Goal: Task Accomplishment & Management: Manage account settings

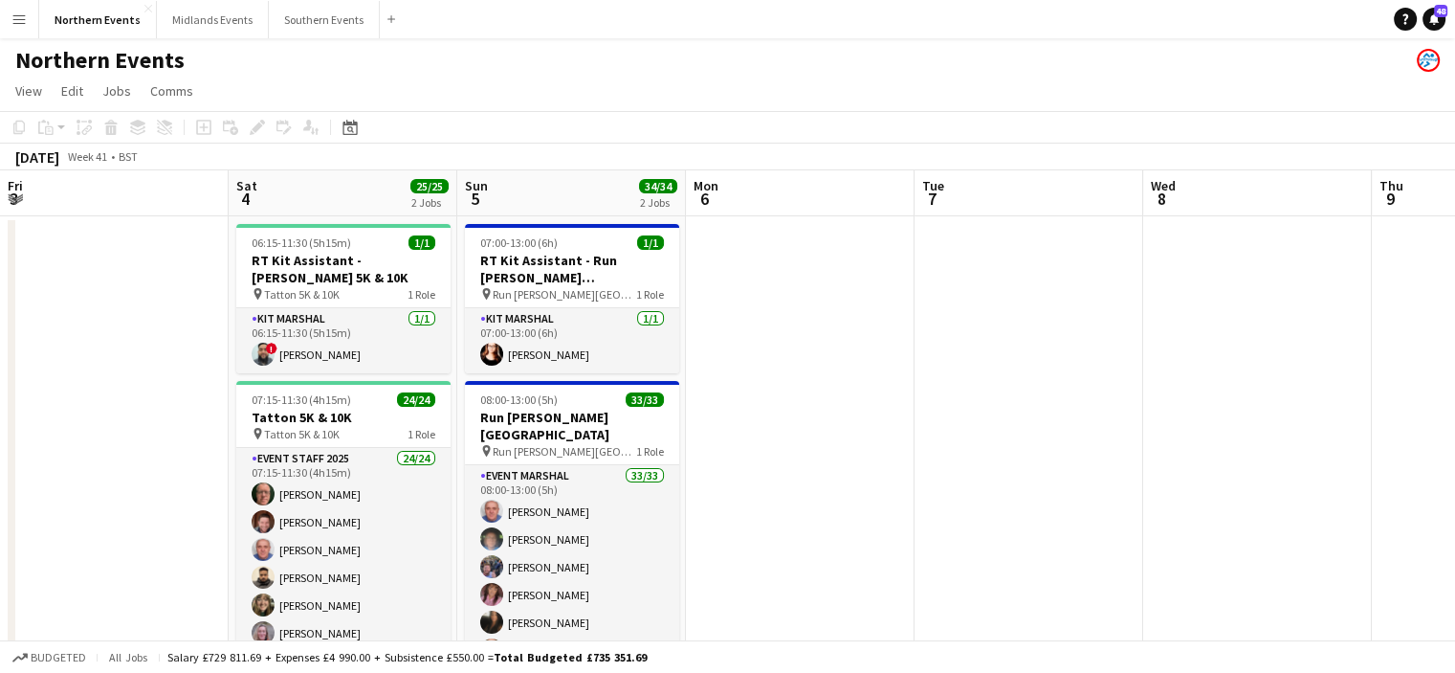
scroll to position [0, 784]
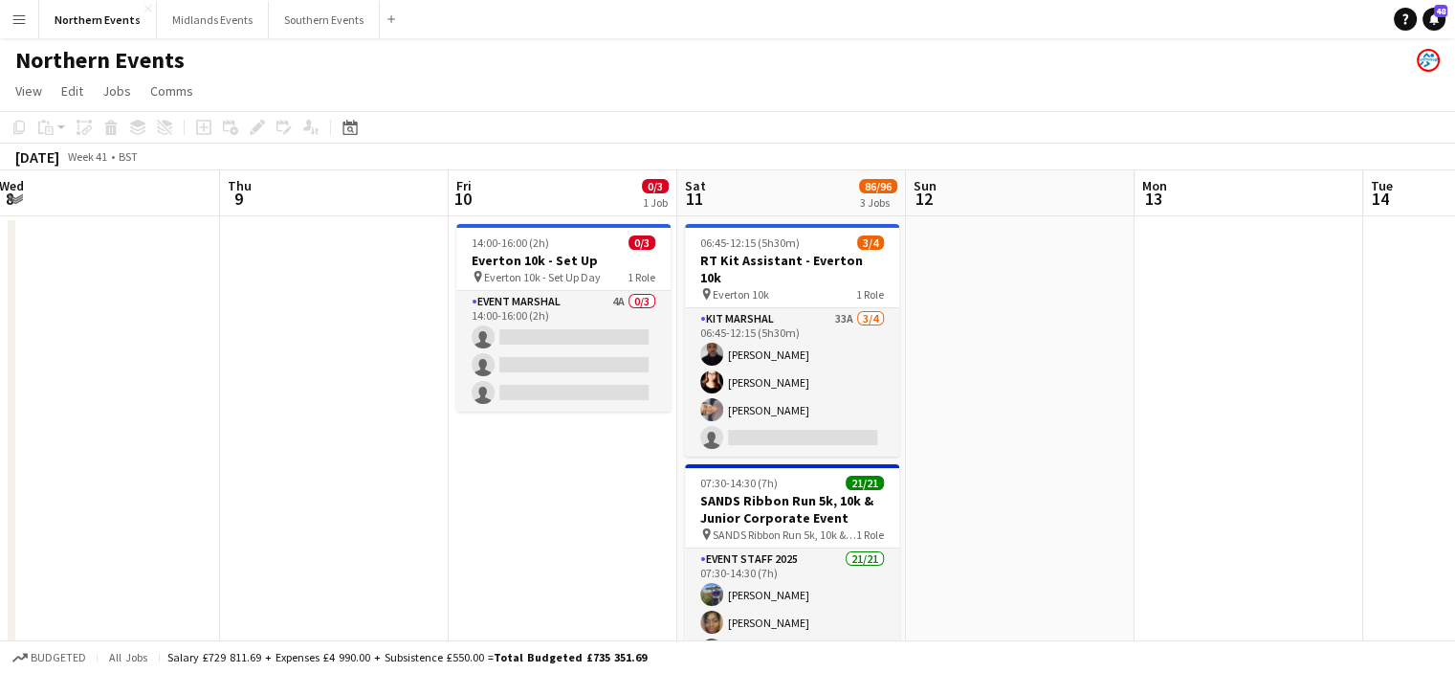
drag, startPoint x: 1068, startPoint y: 330, endPoint x: 486, endPoint y: 431, distance: 590.4
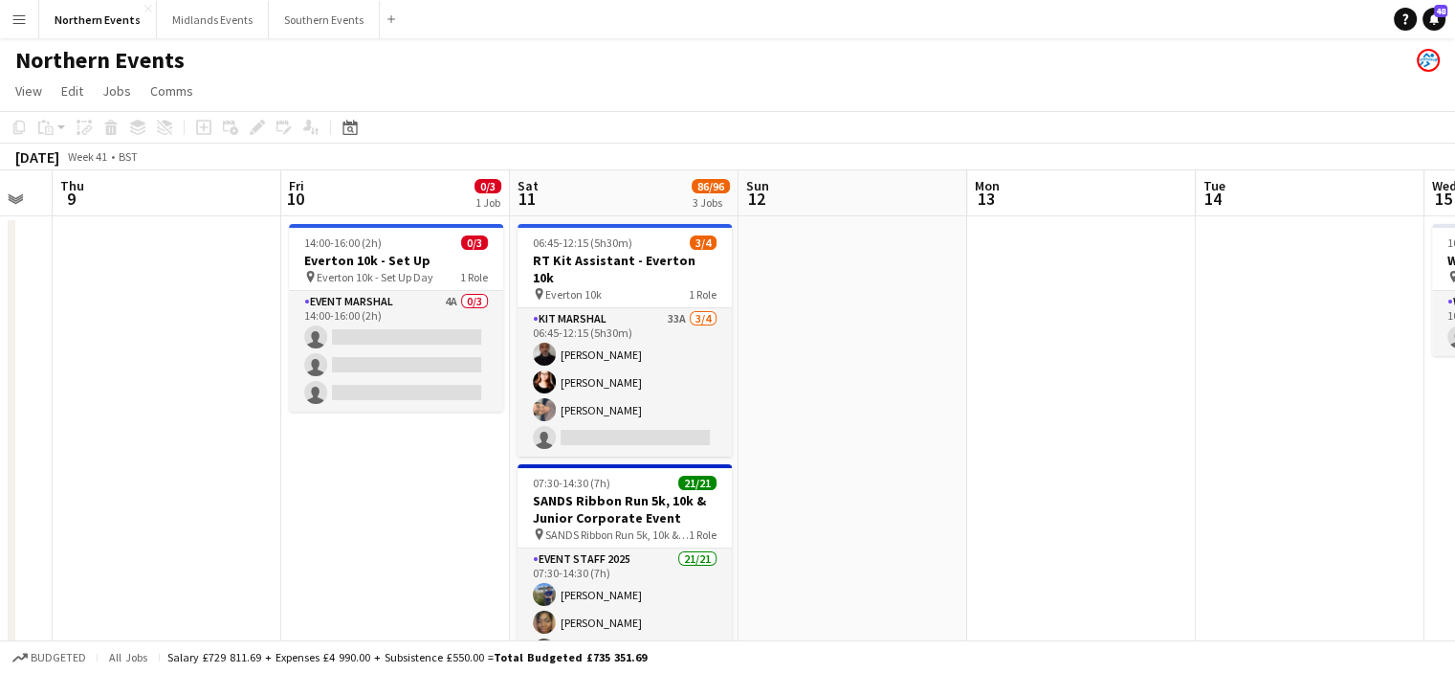
drag, startPoint x: 818, startPoint y: 464, endPoint x: 425, endPoint y: 492, distance: 394.2
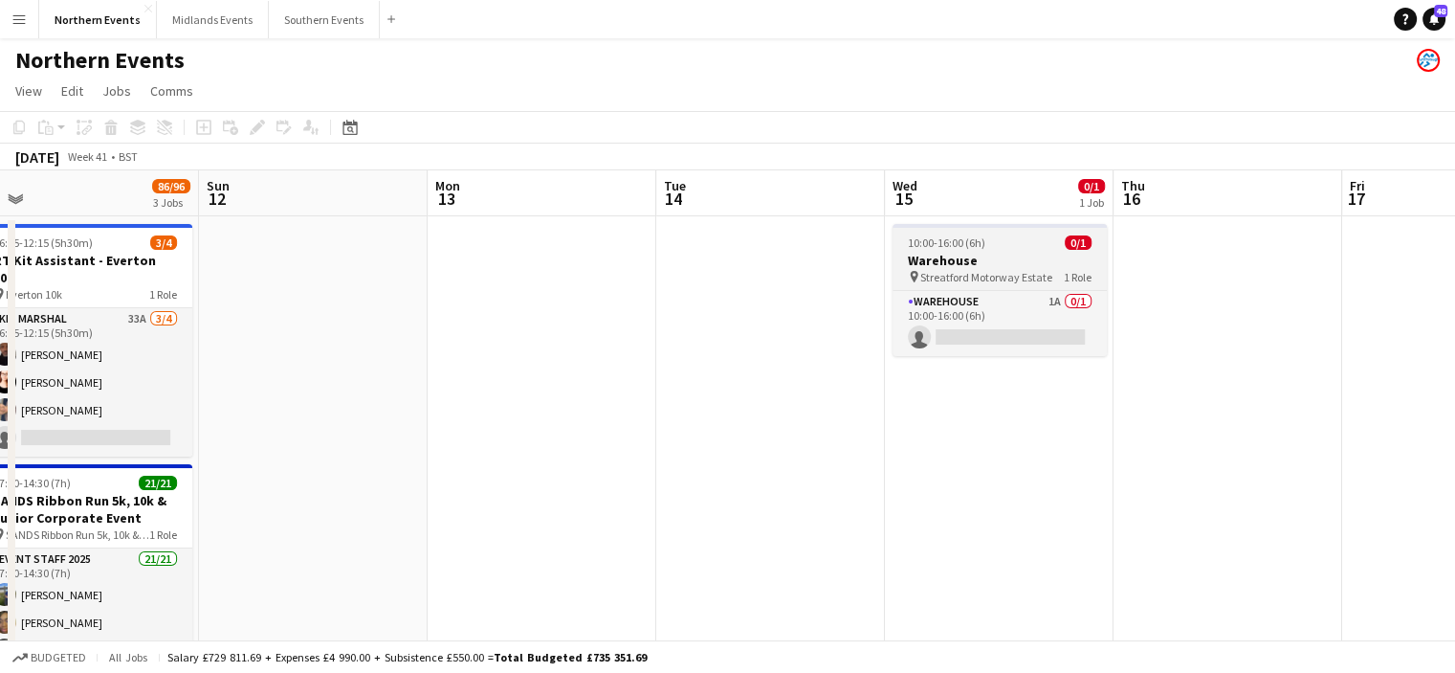
click at [925, 258] on h3 "Warehouse" at bounding box center [1000, 260] width 214 height 17
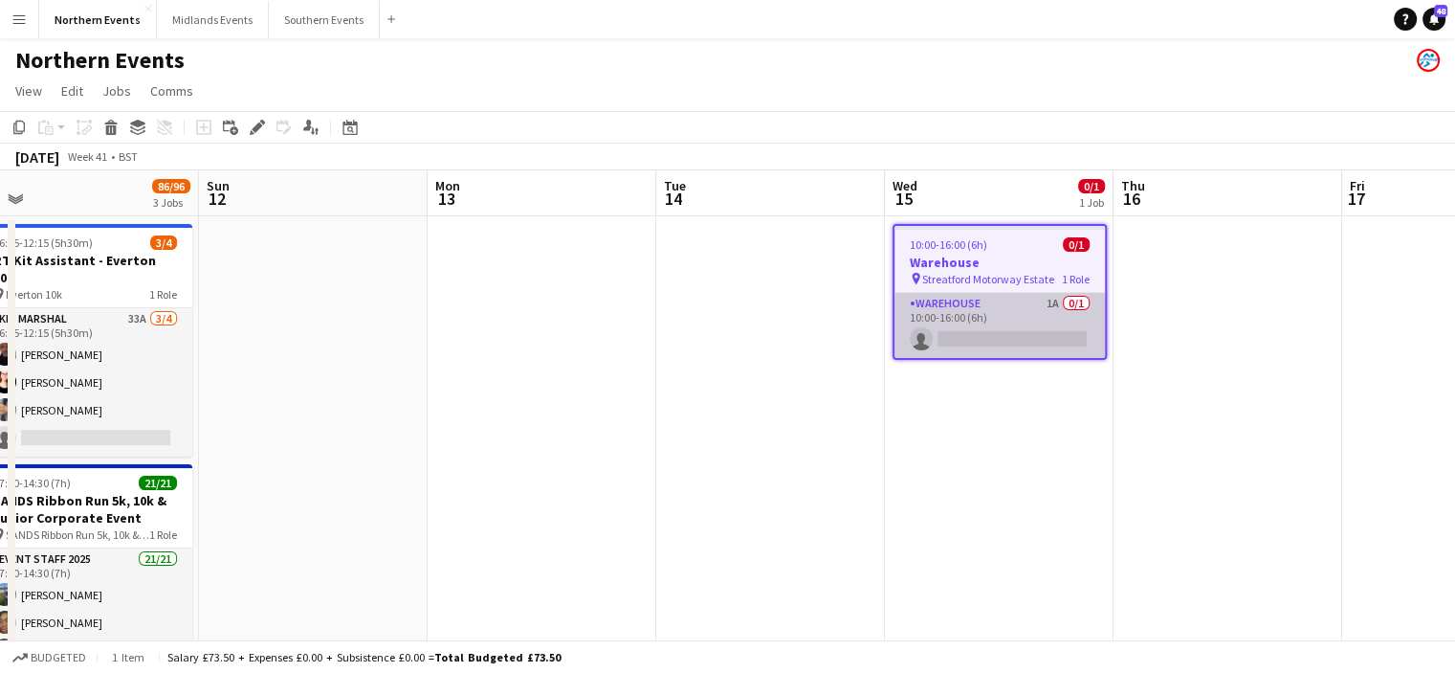
click at [938, 329] on app-card-role "Warehouse 1A 0/1 10:00-16:00 (6h) single-neutral-actions" at bounding box center [999, 325] width 210 height 65
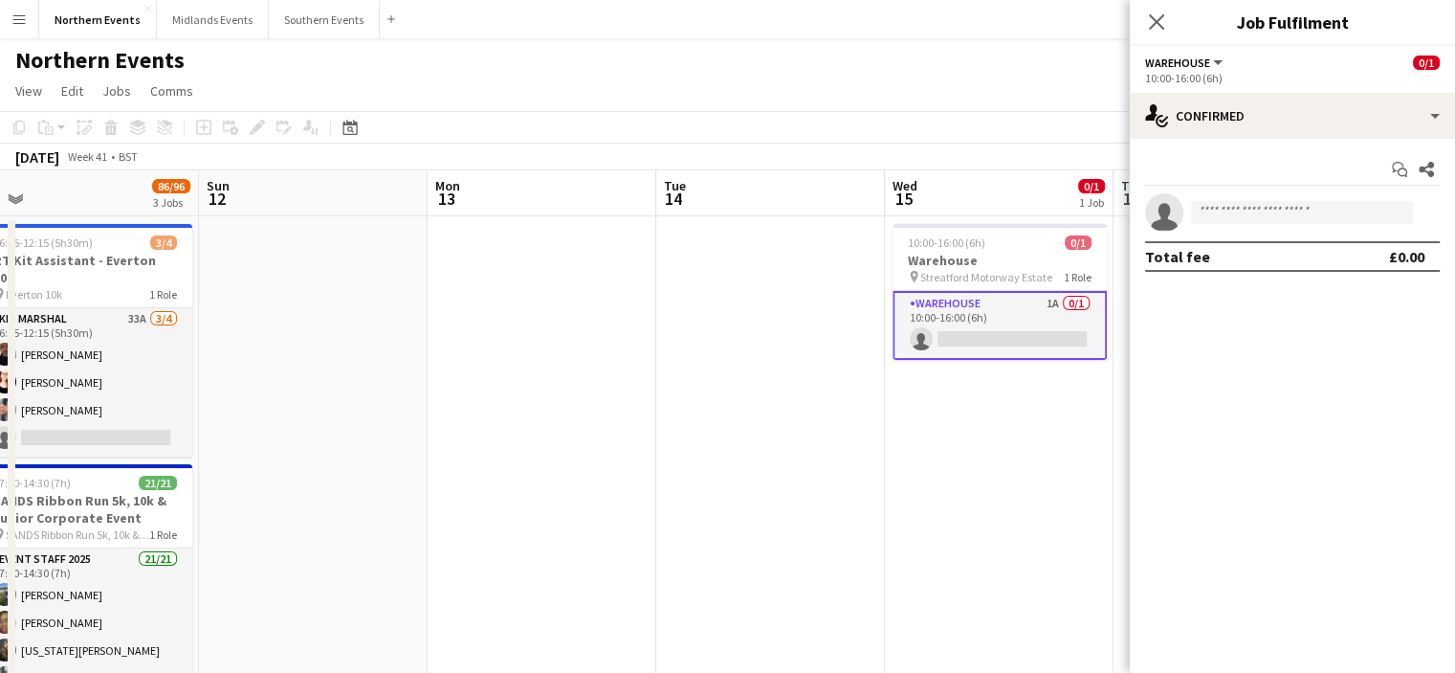
click at [1191, 85] on app-options-switcher "Warehouse All roles Warehouse 0/1 10:00-16:00 (6h)" at bounding box center [1292, 69] width 325 height 47
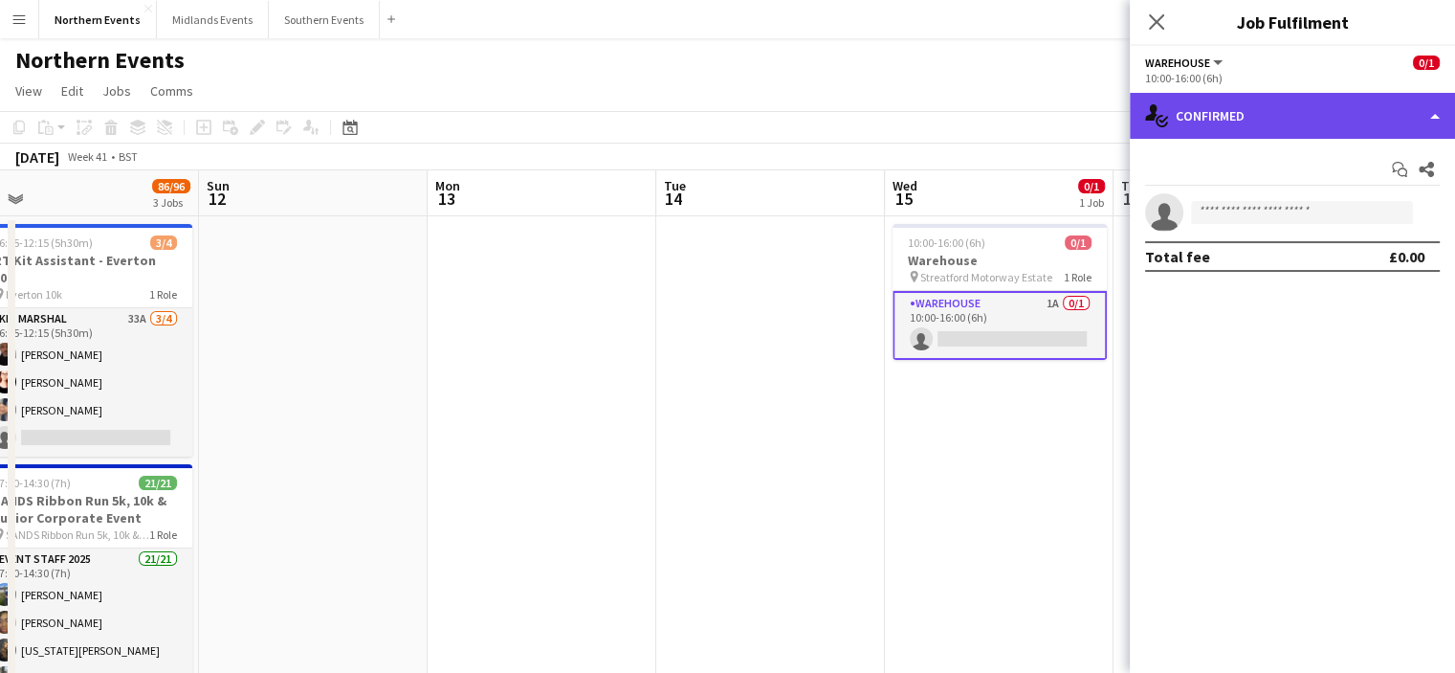
click at [1205, 132] on div "single-neutral-actions-check-2 Confirmed" at bounding box center [1292, 116] width 325 height 46
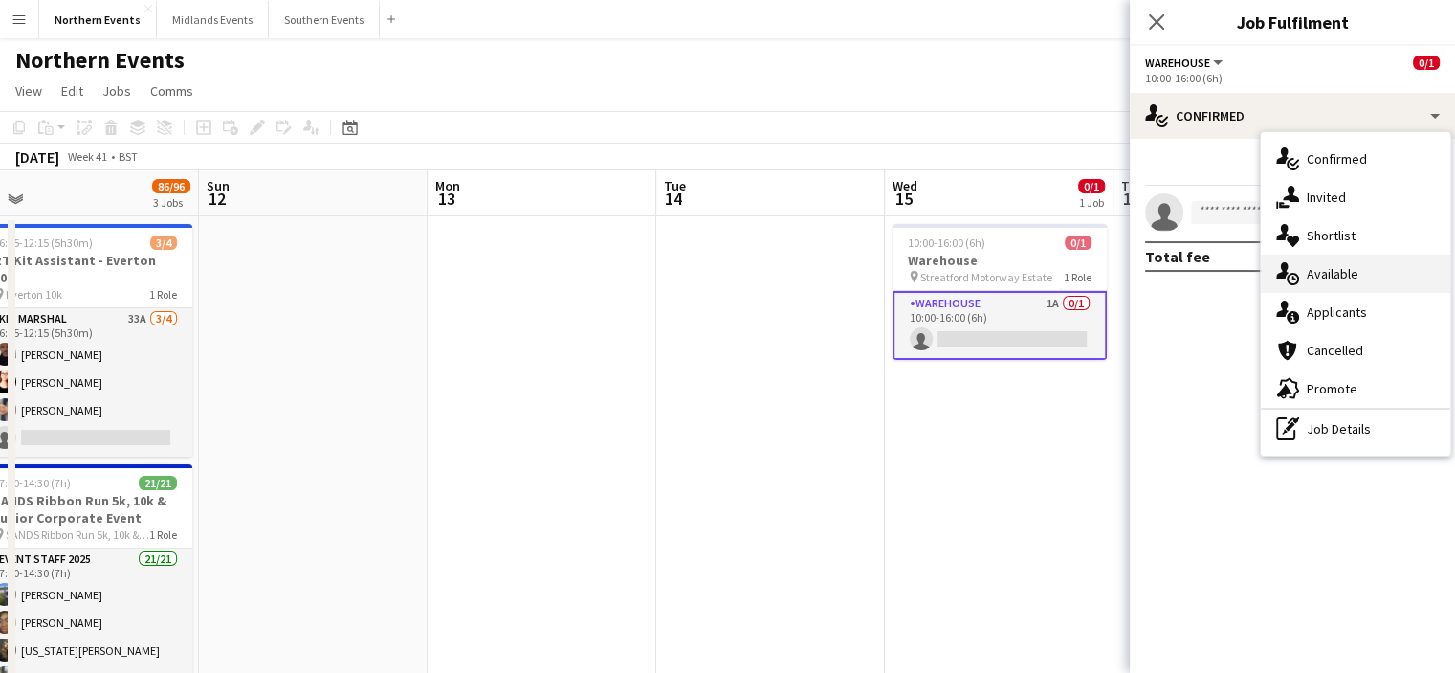
click at [1284, 289] on div "single-neutral-actions-upload Available" at bounding box center [1355, 273] width 189 height 38
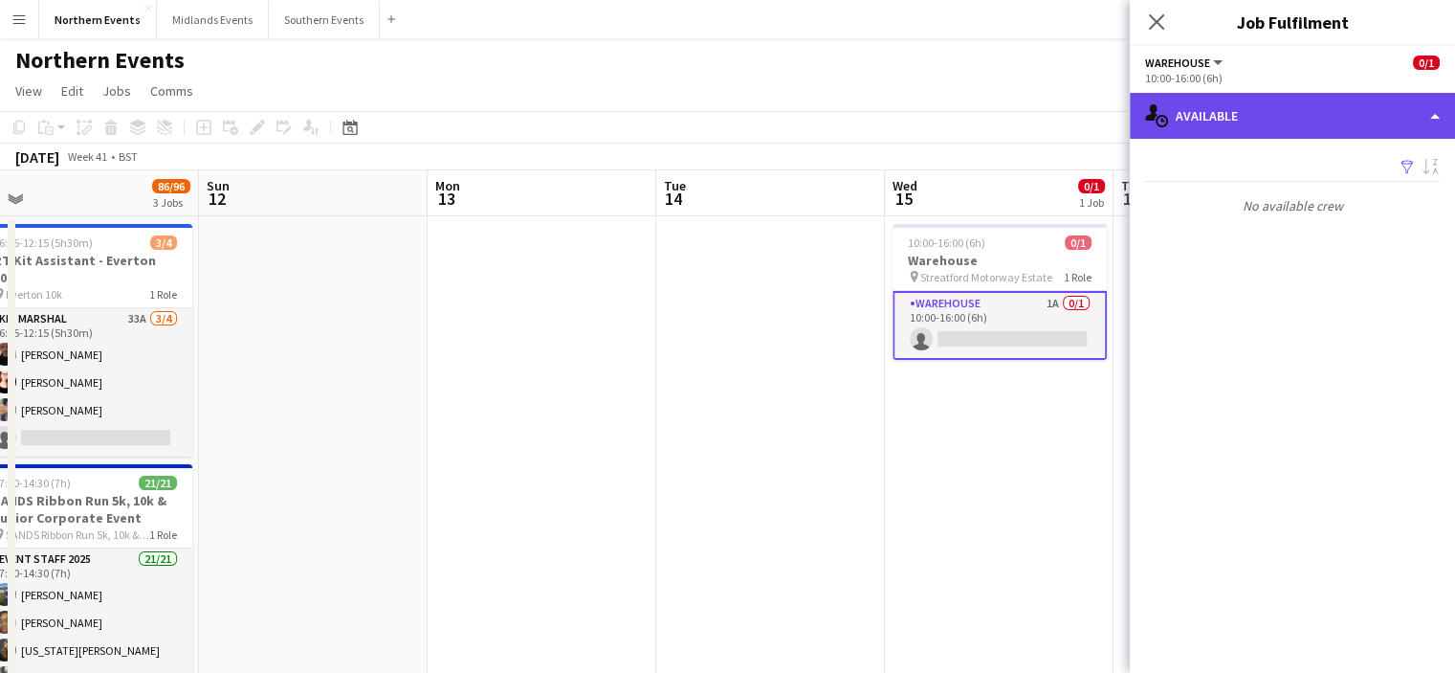
click at [1251, 135] on div "single-neutral-actions-upload Available" at bounding box center [1292, 116] width 325 height 46
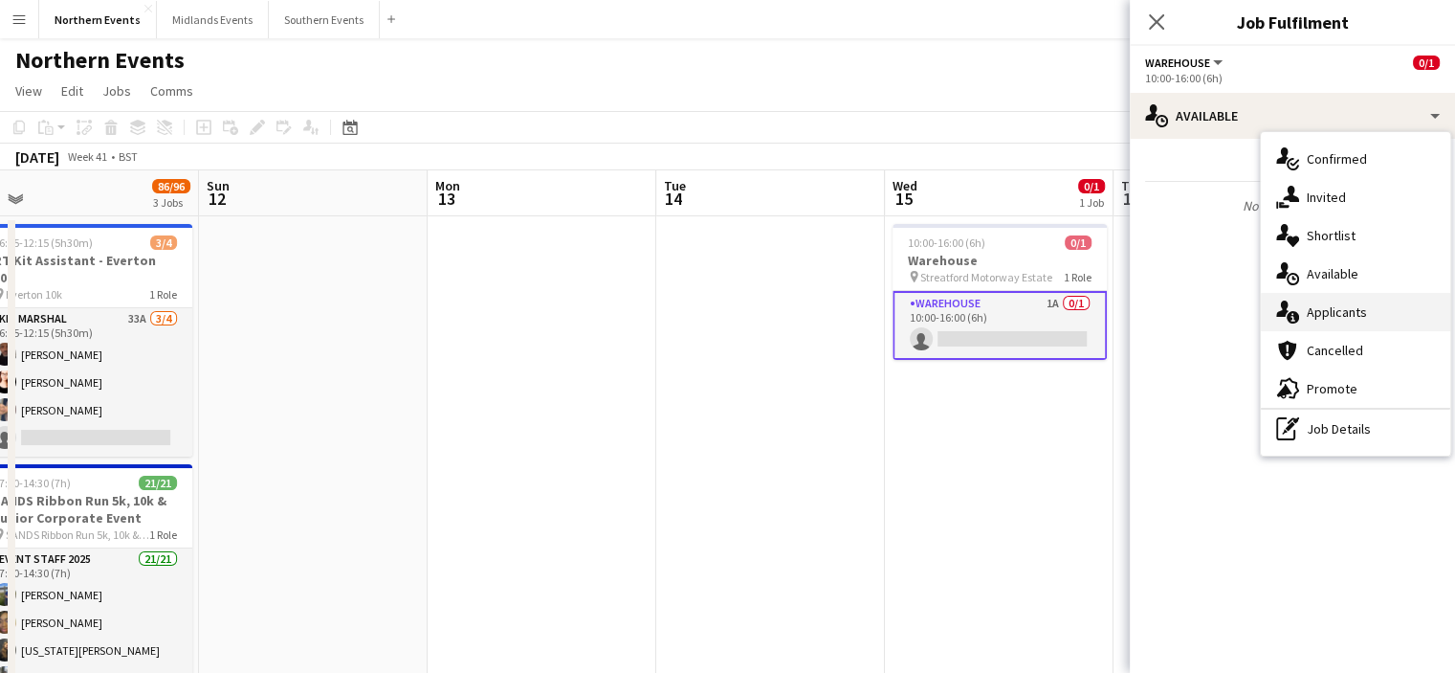
click at [1327, 312] on span "Applicants" at bounding box center [1337, 311] width 60 height 17
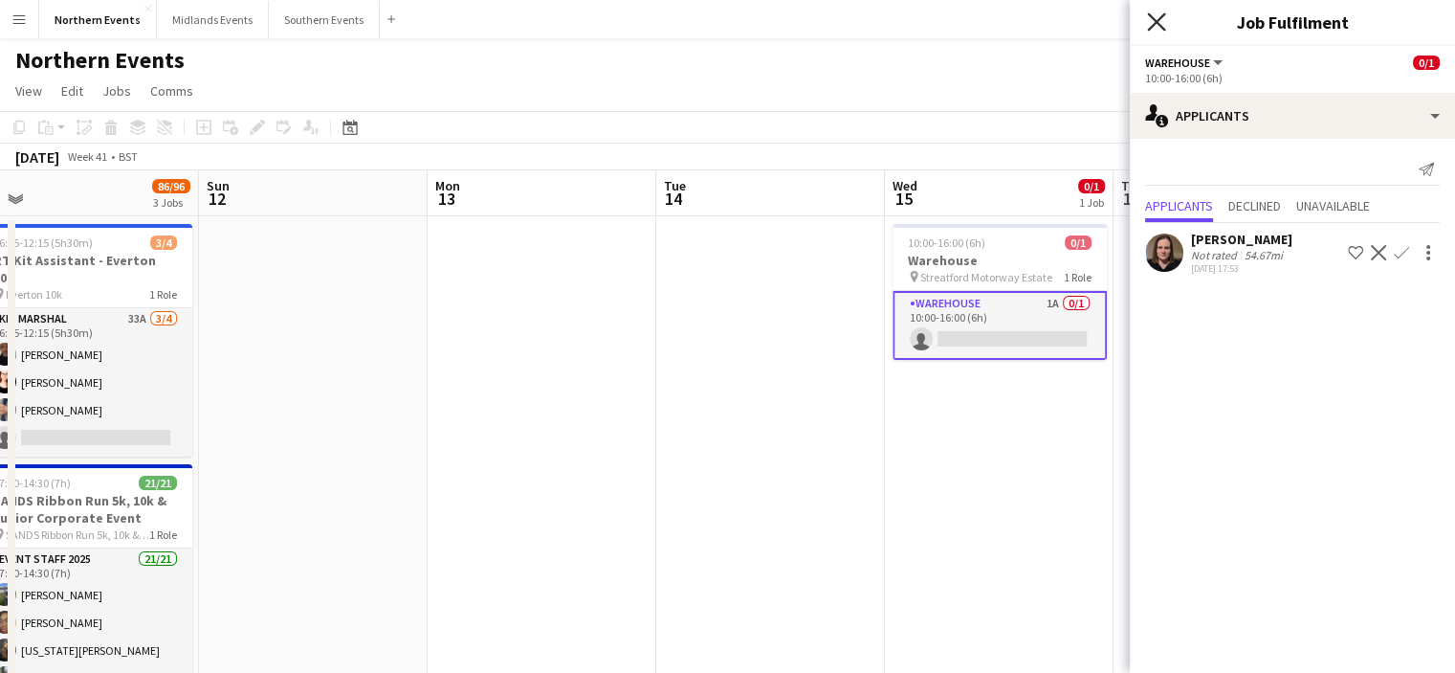
click at [1159, 30] on icon "Close pop-in" at bounding box center [1156, 21] width 18 height 18
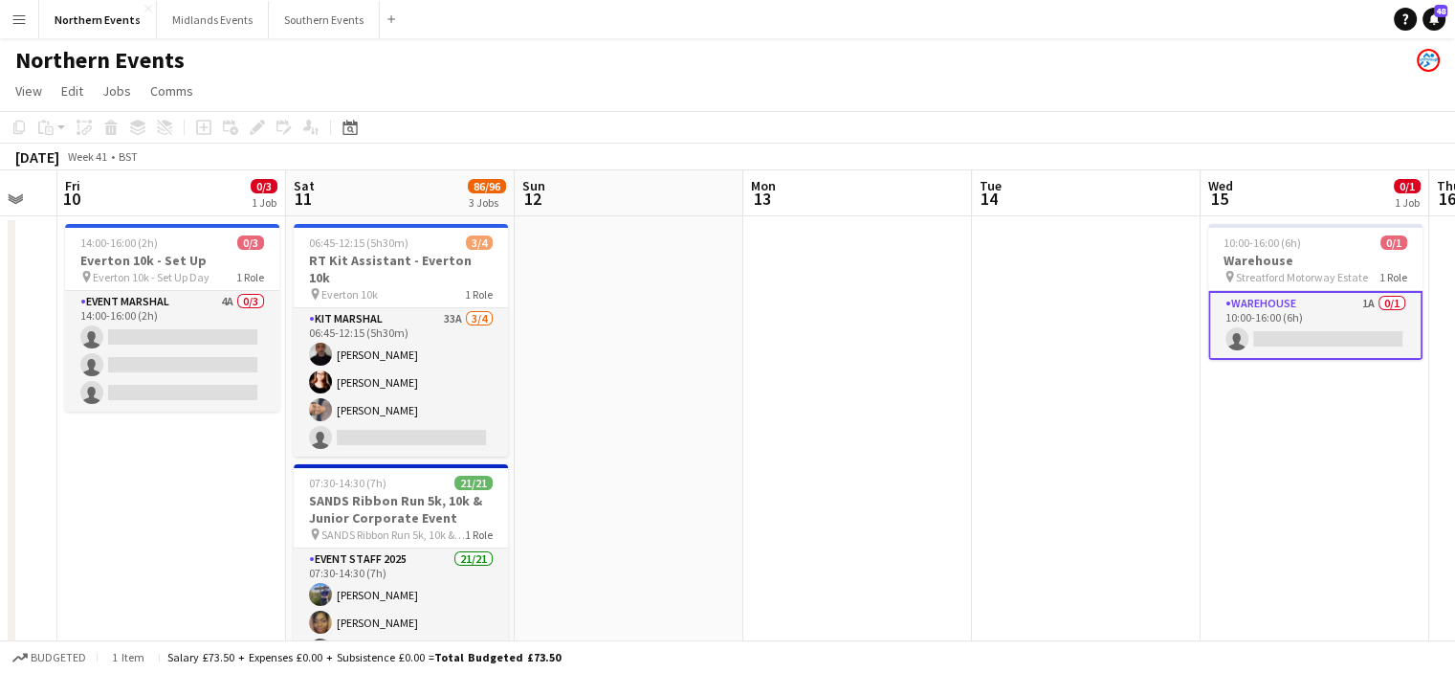
drag, startPoint x: 156, startPoint y: 386, endPoint x: 473, endPoint y: 413, distance: 317.9
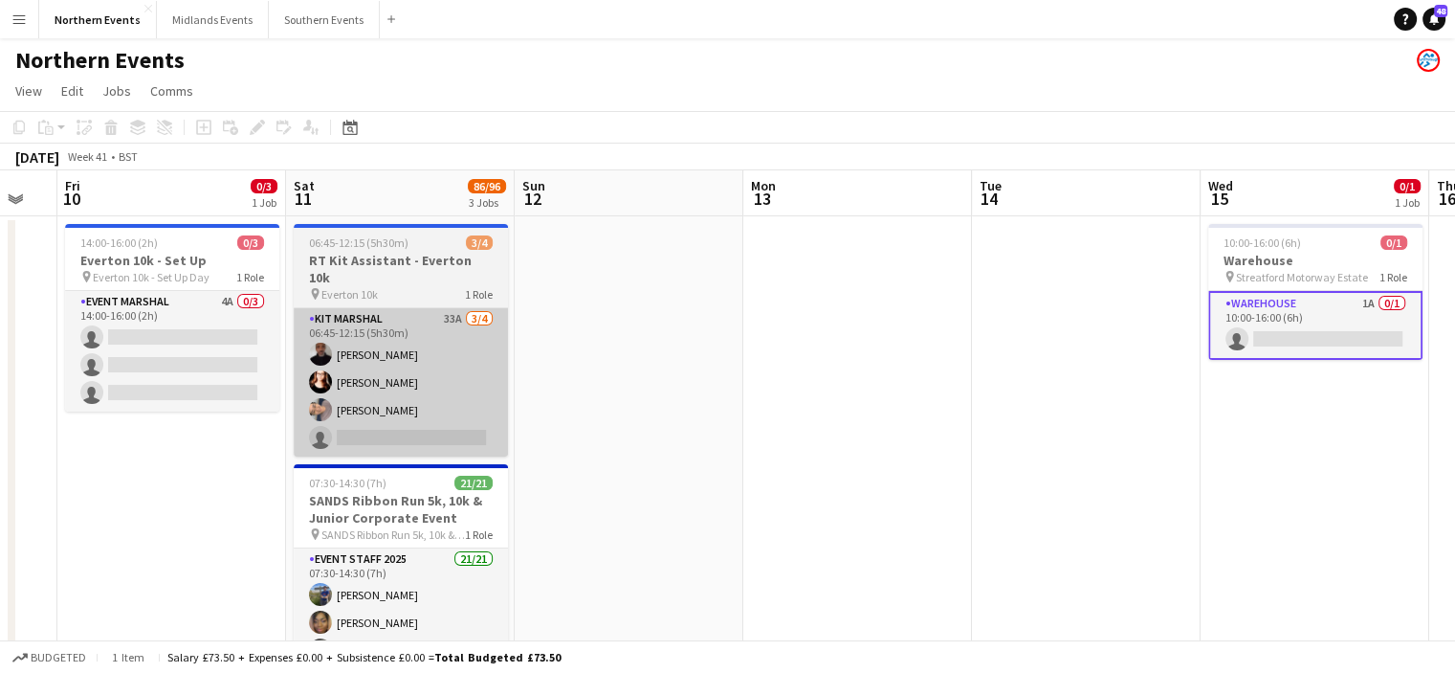
scroll to position [0, 398]
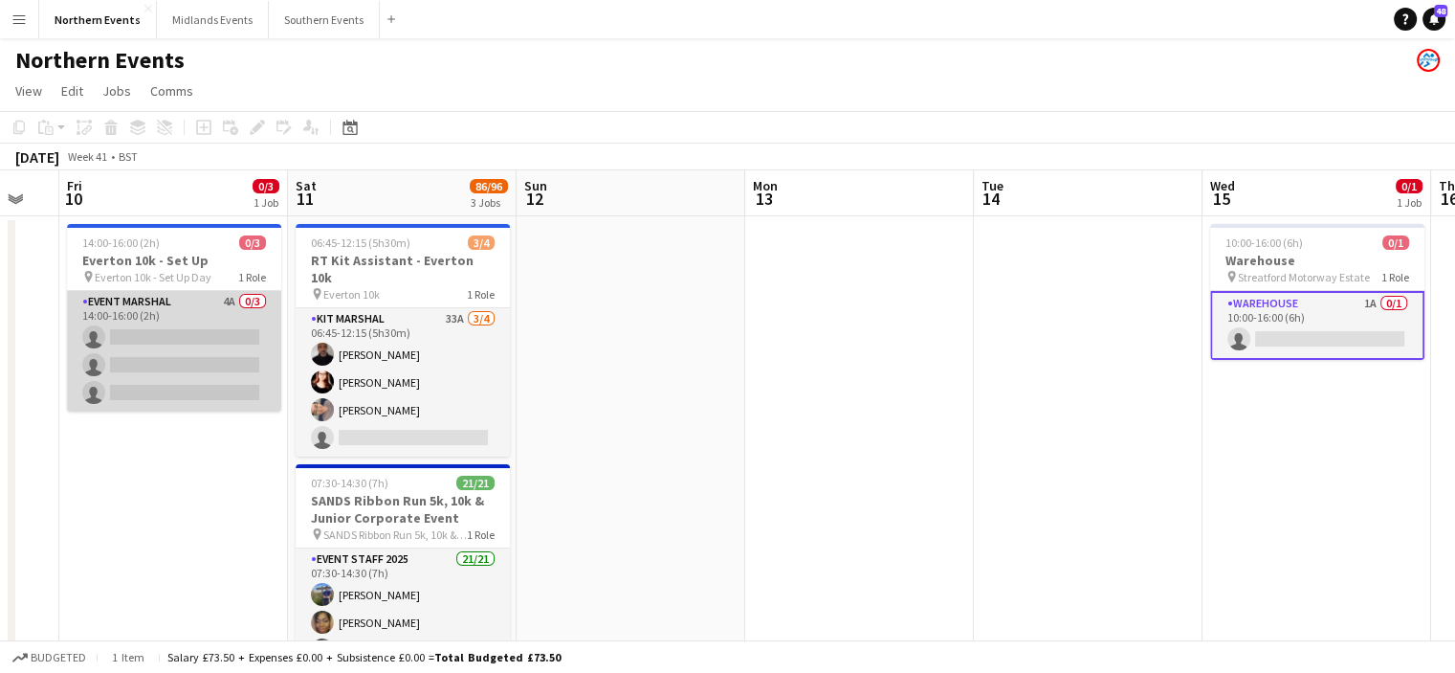
click at [184, 336] on app-card-role "Event Marshal 4A 0/3 14:00-16:00 (2h) single-neutral-actions single-neutral-act…" at bounding box center [174, 351] width 214 height 121
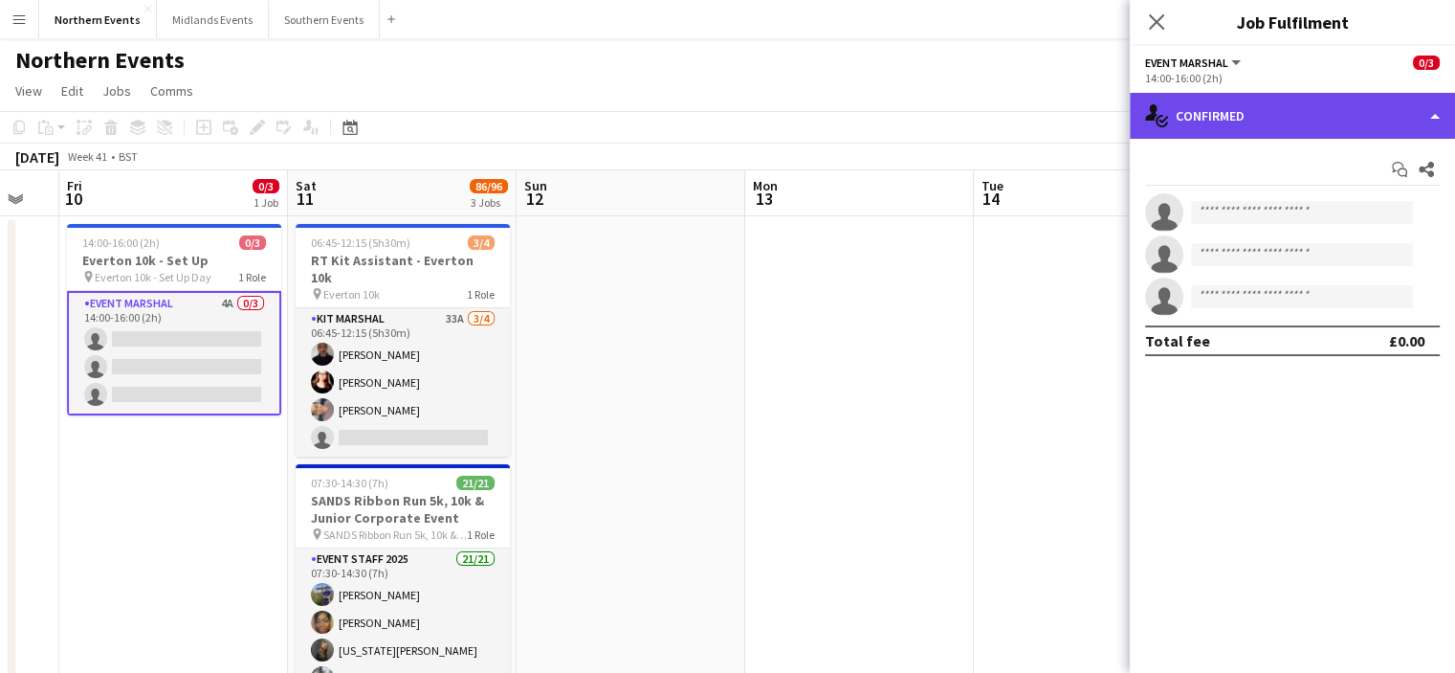
click at [1247, 131] on div "single-neutral-actions-check-2 Confirmed" at bounding box center [1292, 116] width 325 height 46
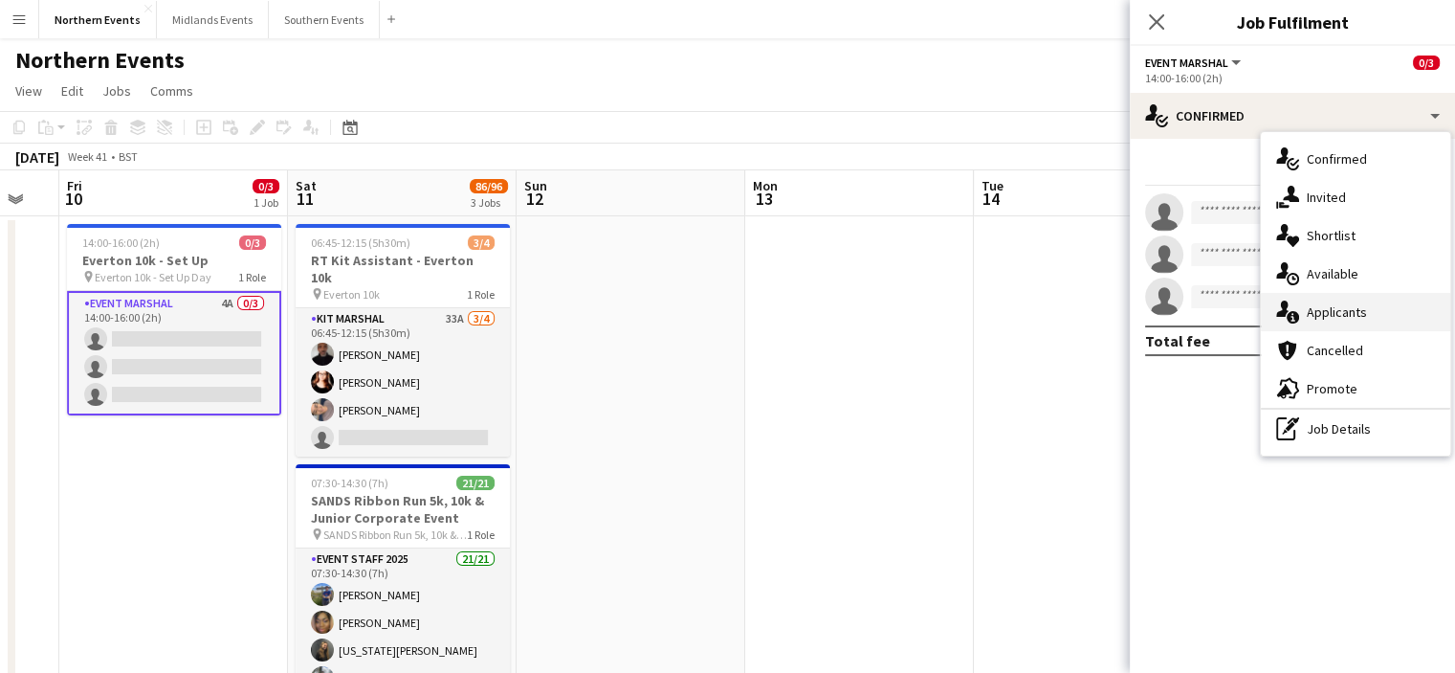
click at [1320, 315] on span "Applicants" at bounding box center [1337, 311] width 60 height 17
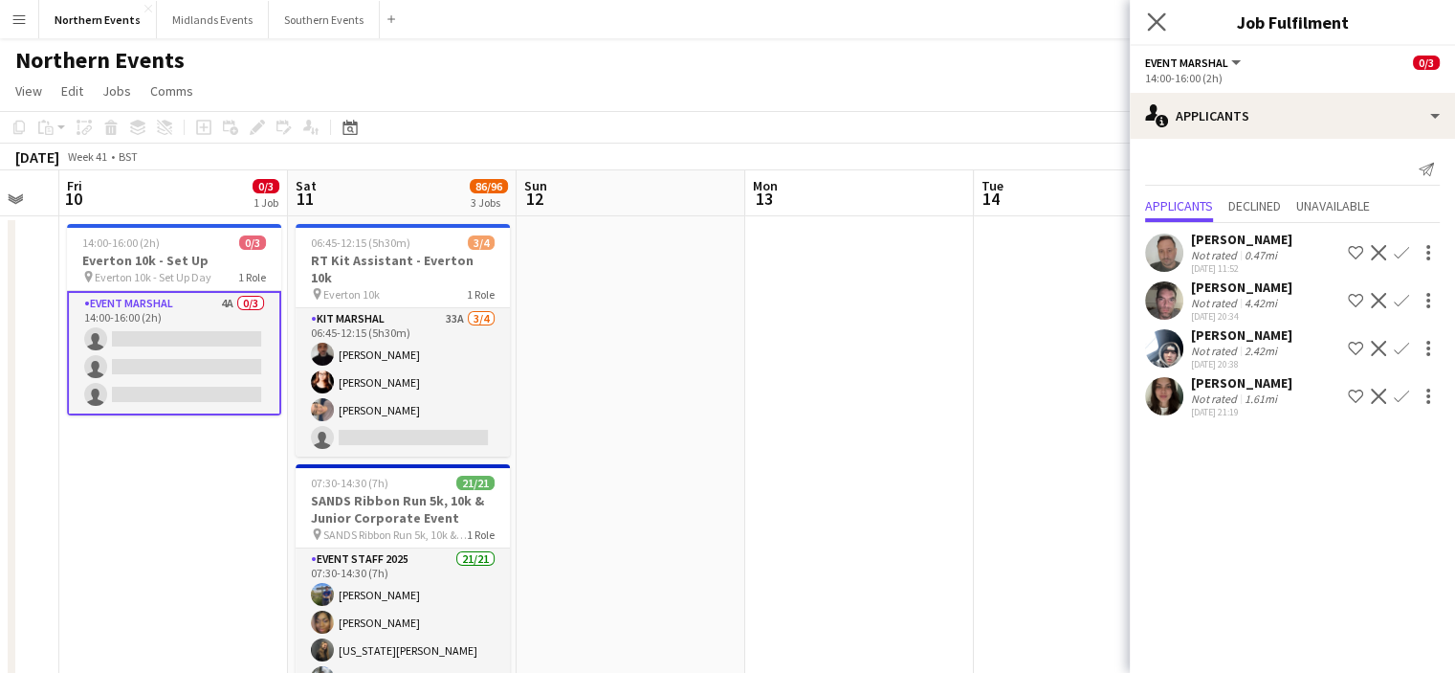
click at [1149, 33] on app-icon "Close pop-in" at bounding box center [1157, 23] width 28 height 28
